Goal: Information Seeking & Learning: Learn about a topic

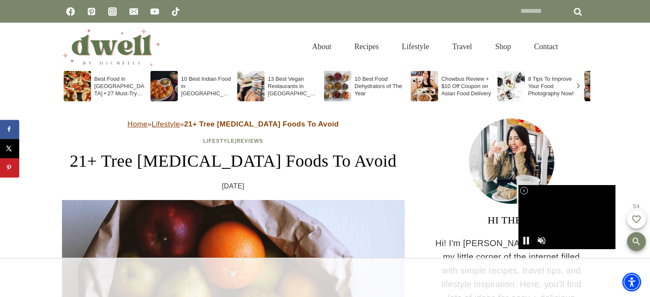
click at [526, 191] on icon at bounding box center [524, 190] width 7 height 7
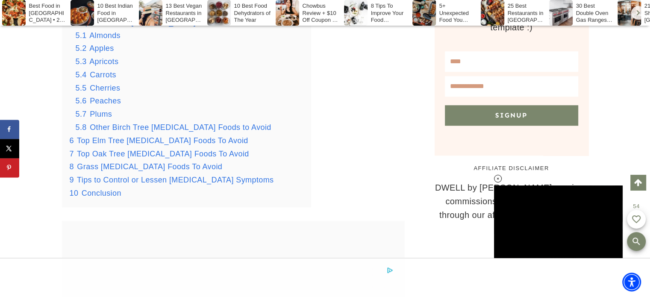
scroll to position [818, 0]
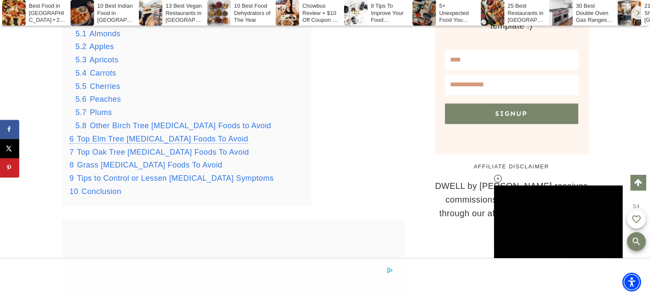
click at [162, 138] on span "Top Elm Tree [MEDICAL_DATA] Foods To Avoid" at bounding box center [162, 139] width 171 height 9
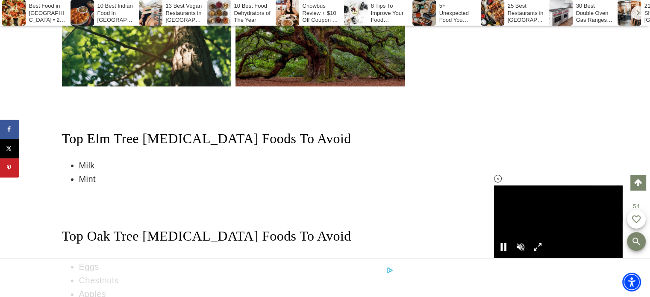
click at [498, 178] on icon at bounding box center [498, 178] width 7 height 7
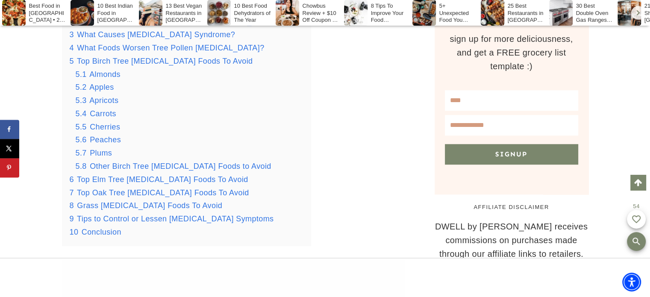
scroll to position [787, 0]
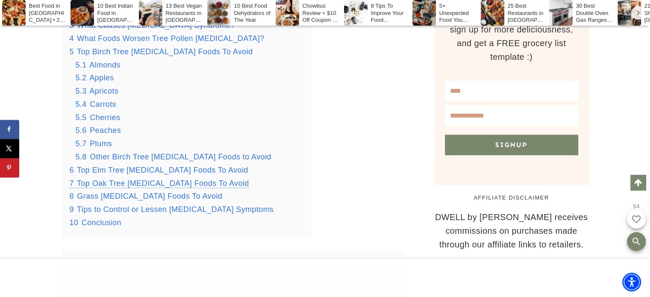
click at [118, 186] on span "Top Oak Tree [MEDICAL_DATA] Foods To Avoid" at bounding box center [163, 183] width 172 height 9
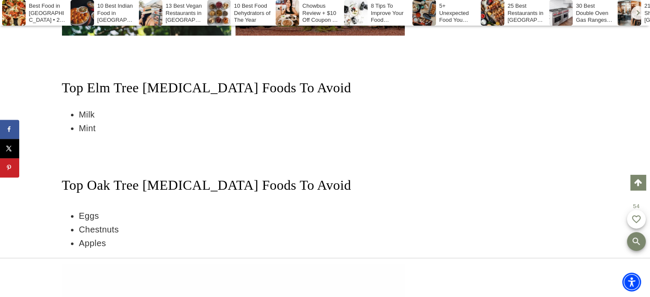
scroll to position [7587, 0]
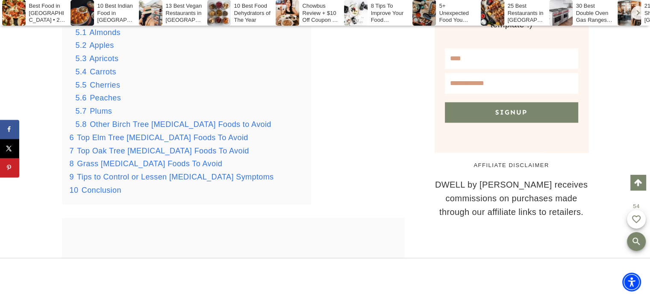
scroll to position [811, 0]
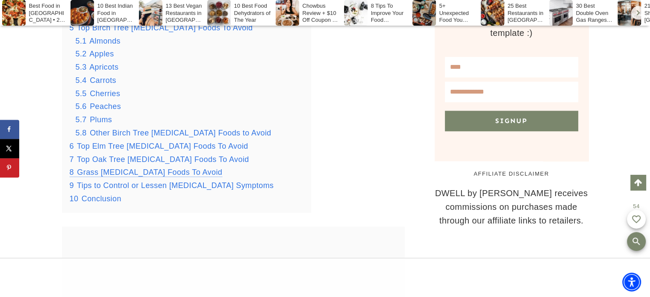
click at [120, 175] on span "Grass [MEDICAL_DATA] Foods To Avoid" at bounding box center [149, 172] width 145 height 9
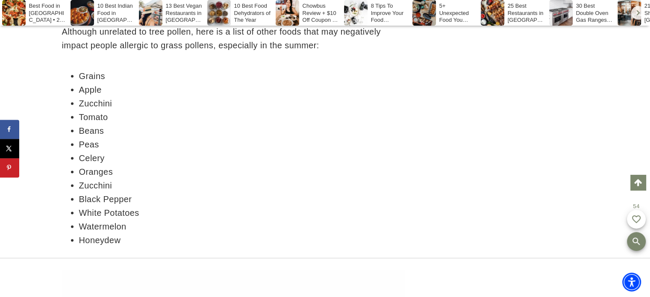
scroll to position [8059, 0]
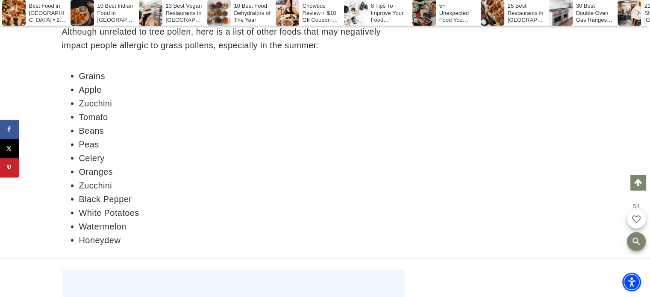
drag, startPoint x: 281, startPoint y: 207, endPoint x: 354, endPoint y: 243, distance: 81.3
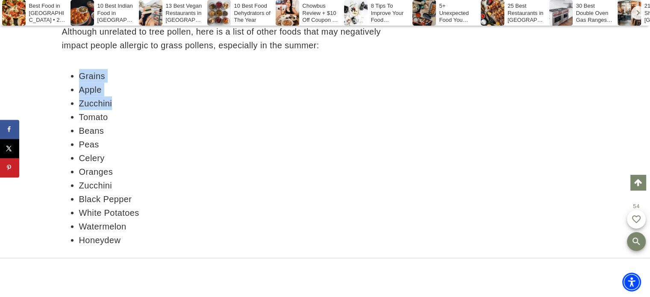
drag, startPoint x: 53, startPoint y: 41, endPoint x: 130, endPoint y: 73, distance: 83.5
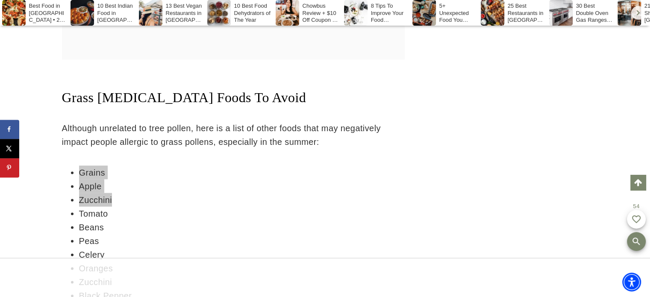
scroll to position [0, 0]
